Goal: Check status

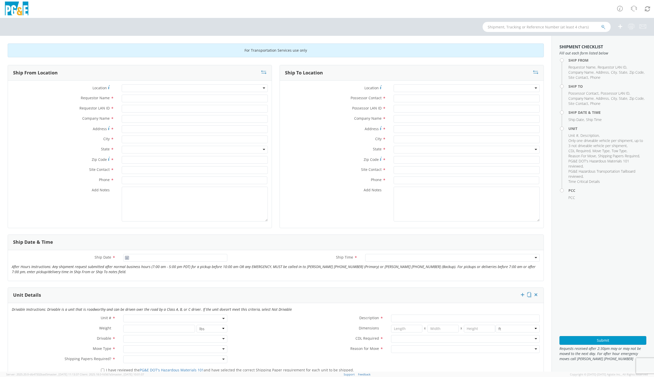
click at [545, 29] on input "text" at bounding box center [546, 27] width 128 height 10
type input "b80177"
click at [601, 24] on button "submit" at bounding box center [603, 27] width 4 height 6
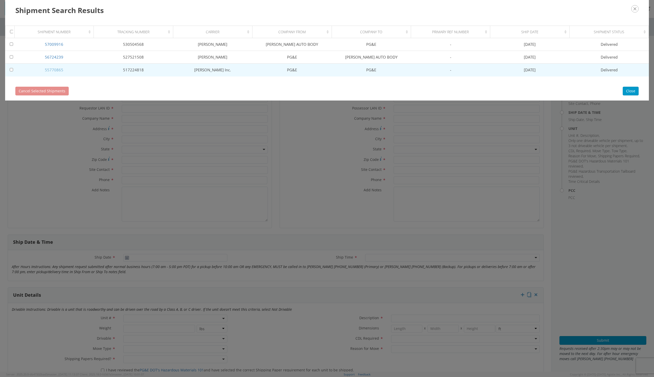
click at [55, 70] on link "55770865" at bounding box center [54, 69] width 18 height 5
